Goal: Information Seeking & Learning: Learn about a topic

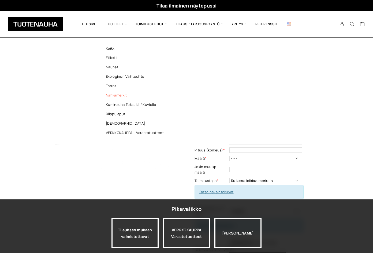
click at [115, 95] on link "Nahkamerkit" at bounding box center [136, 94] width 78 height 9
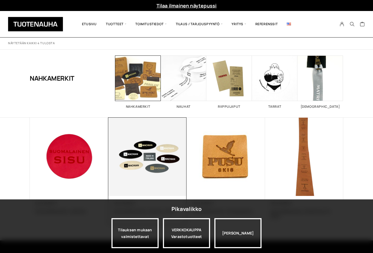
click at [127, 150] on img at bounding box center [147, 157] width 78 height 78
